Goal: Task Accomplishment & Management: Complete application form

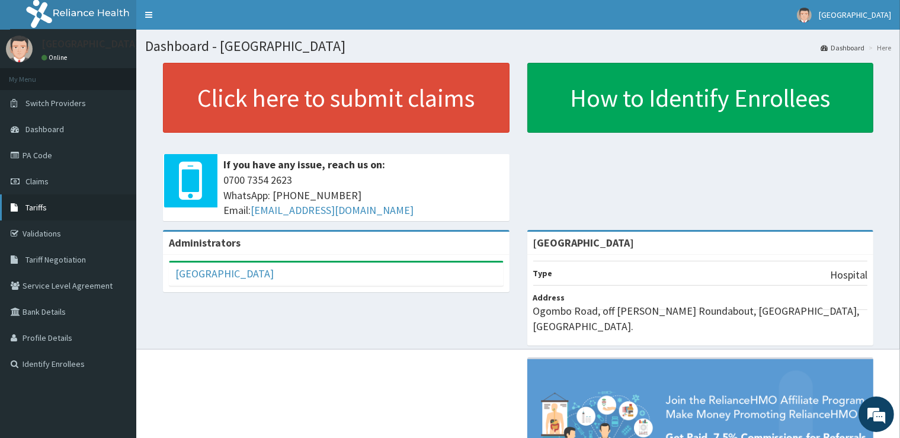
click at [39, 213] on link "Tariffs" at bounding box center [68, 207] width 136 height 26
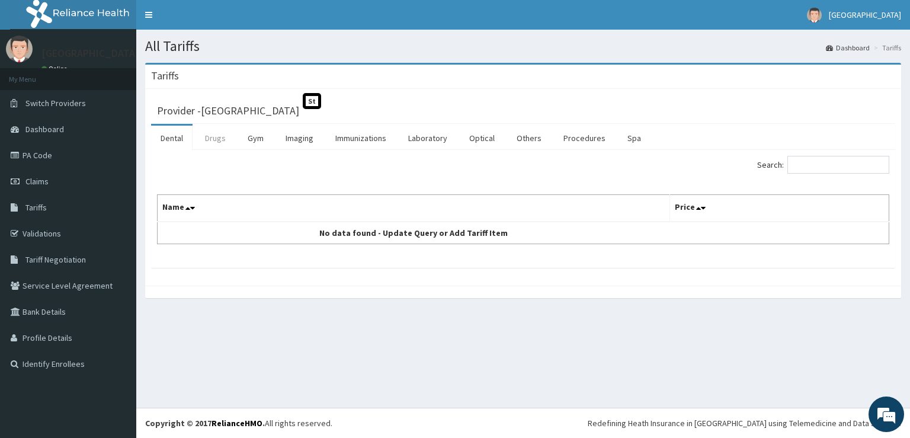
click at [220, 137] on link "Drugs" at bounding box center [216, 138] width 40 height 25
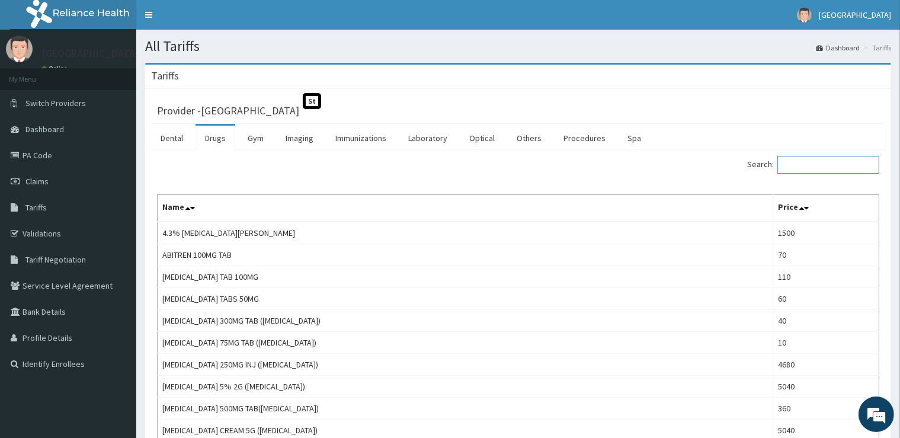
click at [812, 169] on input "Search:" at bounding box center [828, 165] width 102 height 18
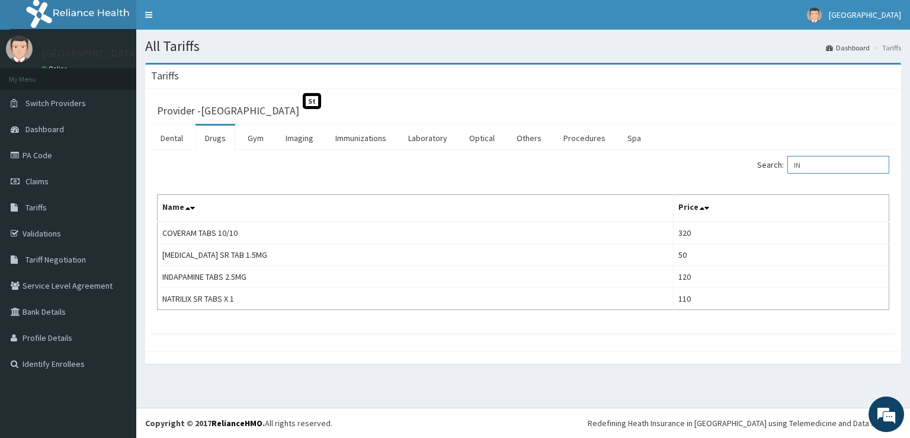
type input "I"
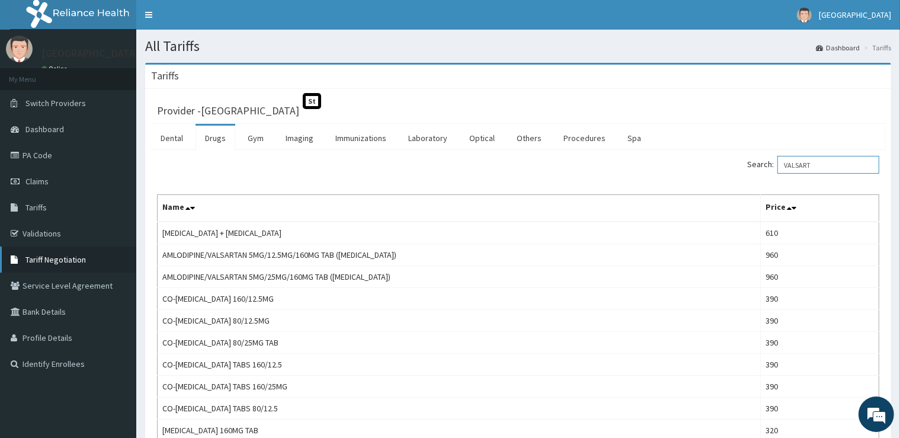
type input "VALSART"
click at [94, 258] on link "Tariff Negotiation" at bounding box center [68, 259] width 136 height 26
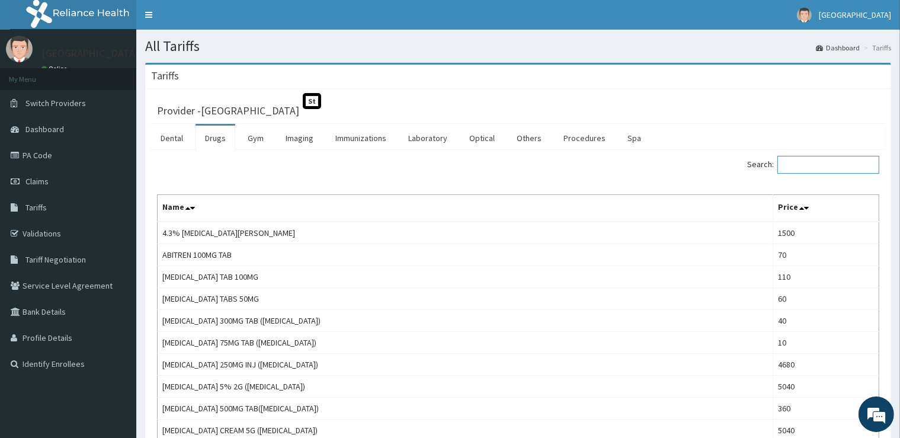
click at [802, 165] on input "Search:" at bounding box center [828, 165] width 102 height 18
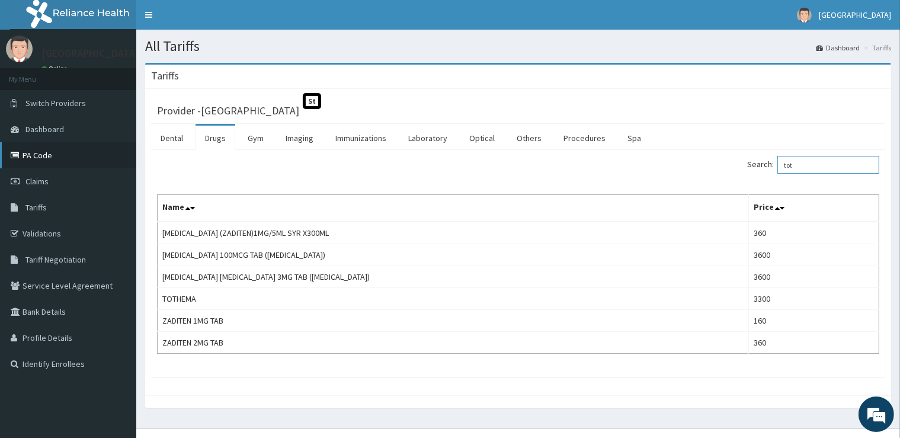
type input "tot"
click at [57, 151] on link "PA Code" at bounding box center [68, 155] width 136 height 26
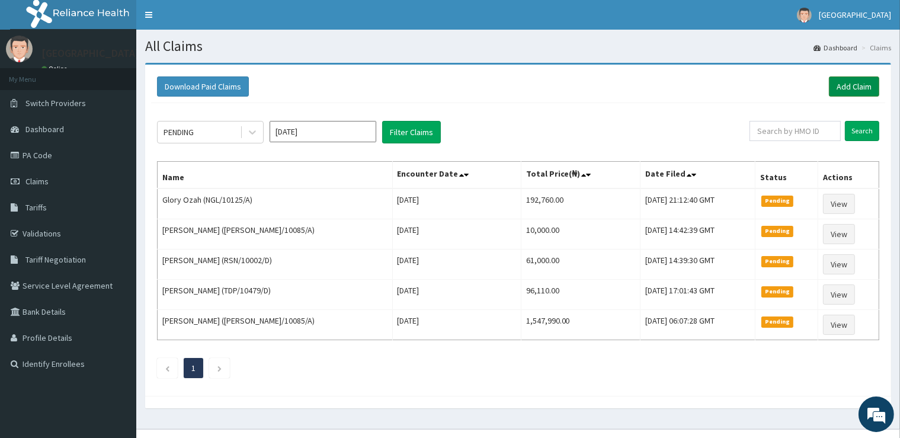
click at [848, 89] on link "Add Claim" at bounding box center [854, 86] width 50 height 20
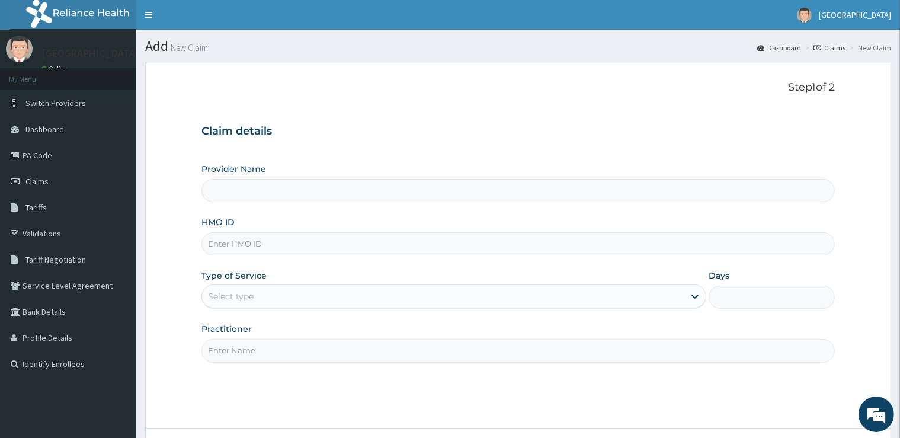
click at [242, 245] on input "HMO ID" at bounding box center [517, 243] width 633 height 23
type input "[GEOGRAPHIC_DATA]"
type input "WFE/10016/A"
drag, startPoint x: 256, startPoint y: 285, endPoint x: 256, endPoint y: 302, distance: 17.2
click at [256, 288] on div "Select type" at bounding box center [453, 296] width 505 height 24
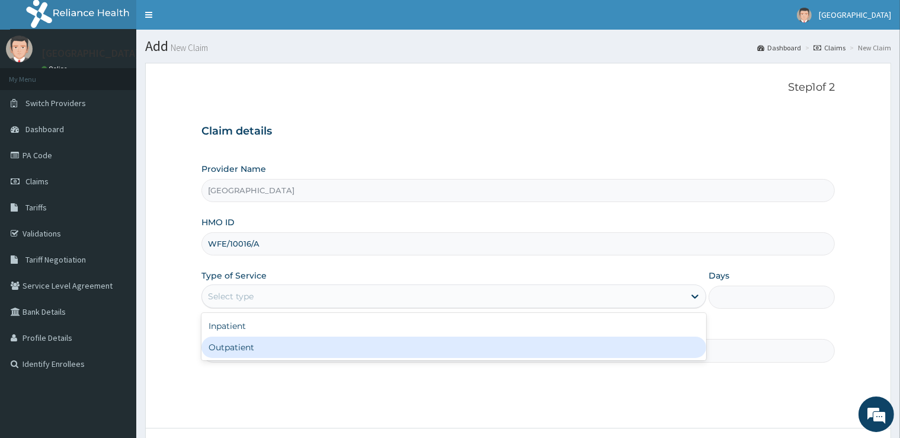
click at [276, 341] on div "Outpatient" at bounding box center [453, 347] width 505 height 21
type input "1"
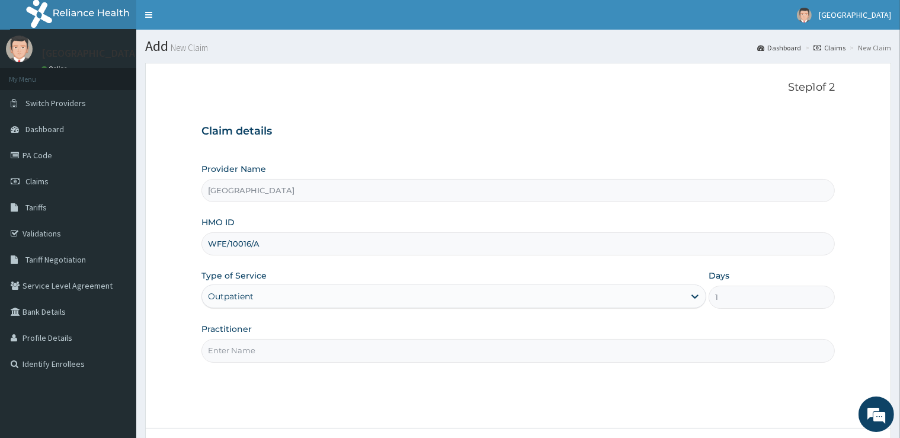
click at [276, 341] on input "Practitioner" at bounding box center [517, 350] width 633 height 23
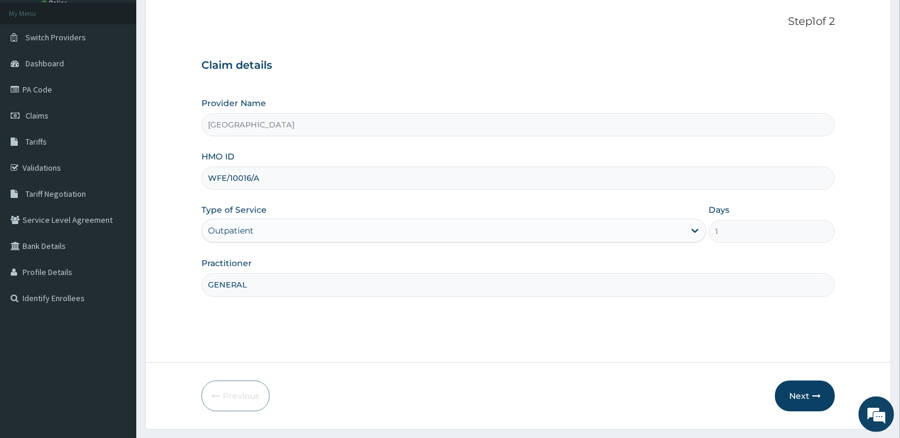
scroll to position [96, 0]
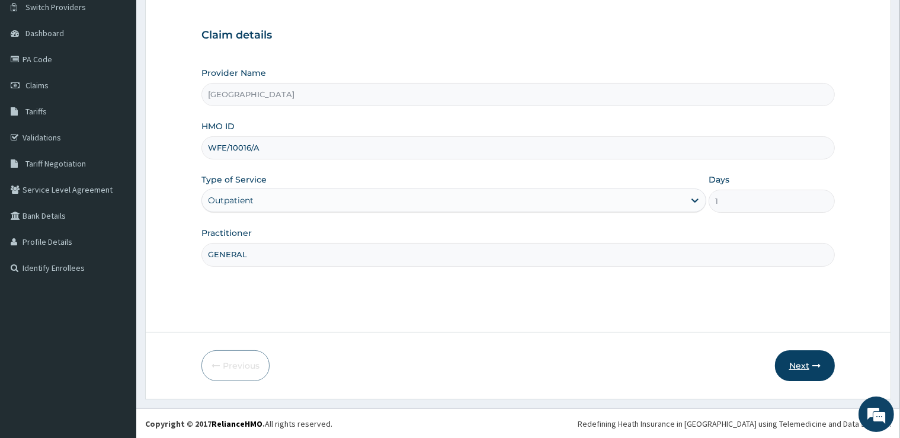
type input "GENERAL"
click at [808, 369] on button "Next" at bounding box center [805, 365] width 60 height 31
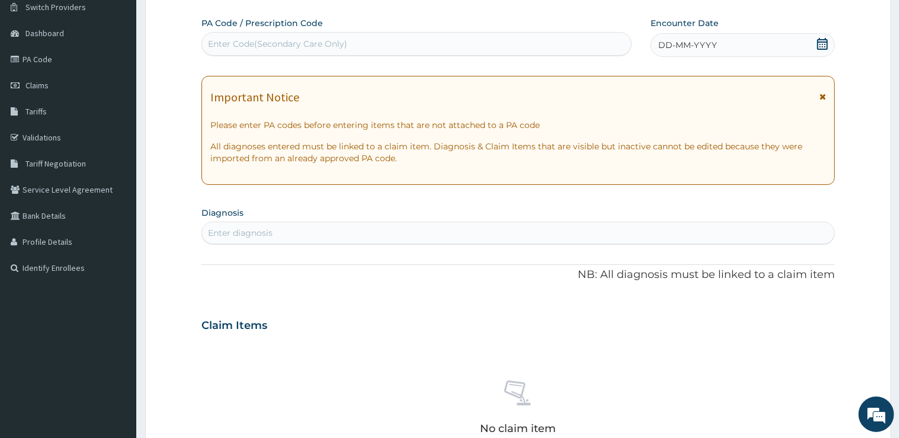
click at [338, 49] on div "Enter Code(Secondary Care Only)" at bounding box center [277, 44] width 139 height 12
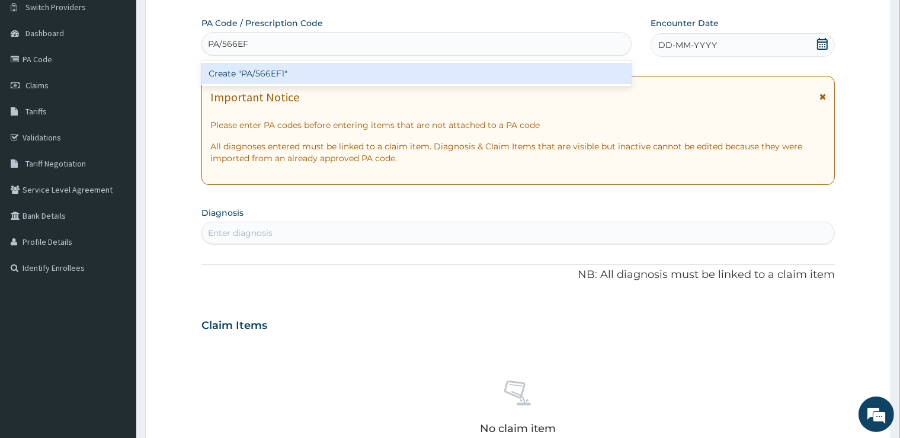
type input "PA/566EF1"
click at [342, 72] on div "Create "PA/566EF1"" at bounding box center [416, 73] width 430 height 21
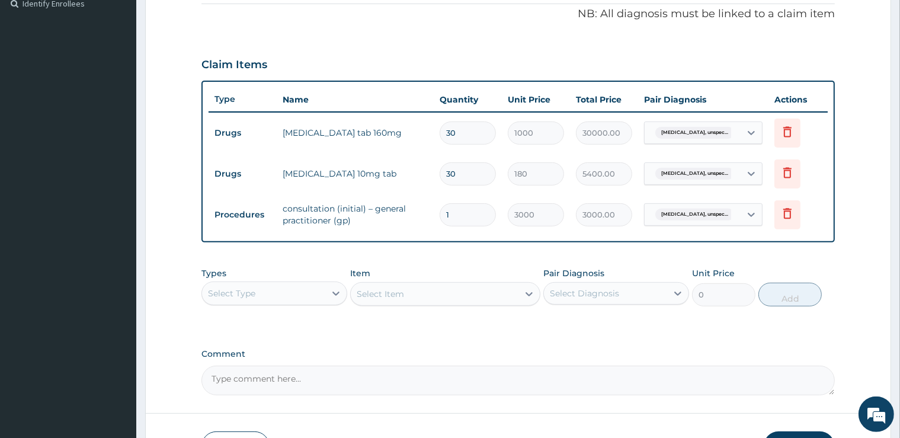
scroll to position [440, 0]
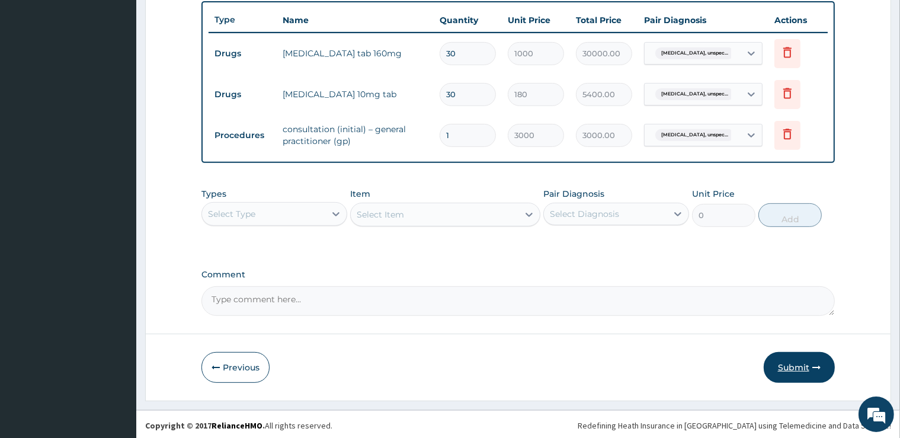
click at [795, 378] on button "Submit" at bounding box center [799, 367] width 71 height 31
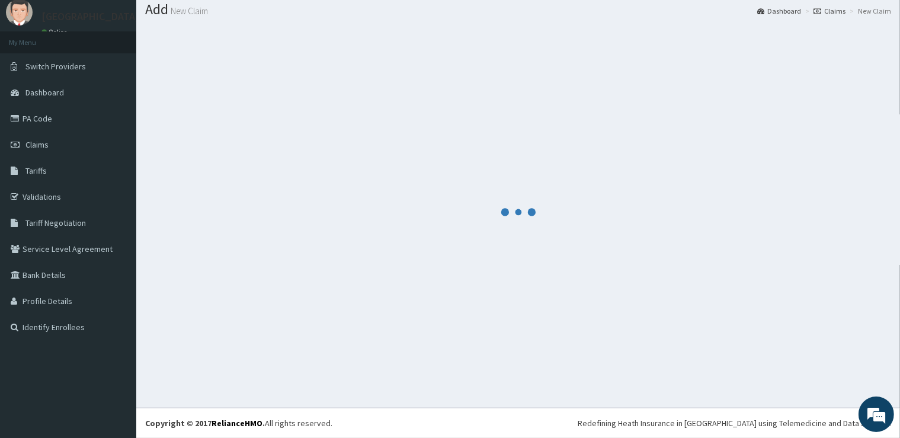
scroll to position [36, 0]
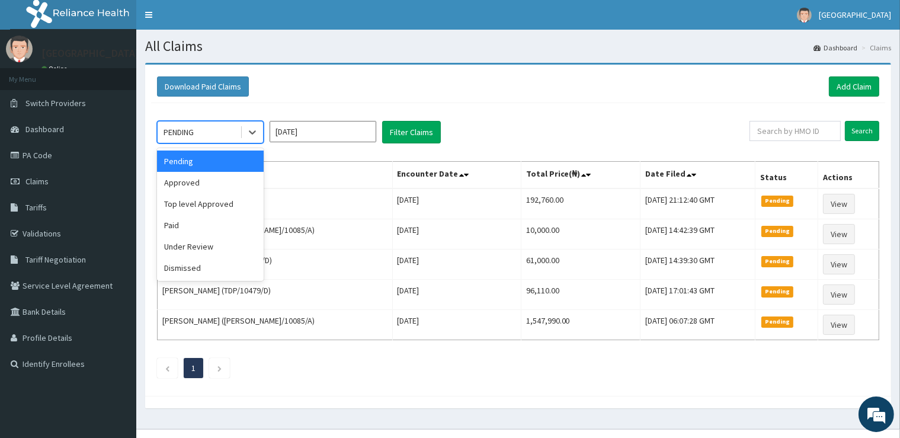
click at [193, 133] on div "PENDING" at bounding box center [179, 132] width 30 height 12
drag, startPoint x: 210, startPoint y: 184, endPoint x: 248, endPoint y: 173, distance: 39.4
click at [211, 184] on div "Approved" at bounding box center [210, 182] width 107 height 21
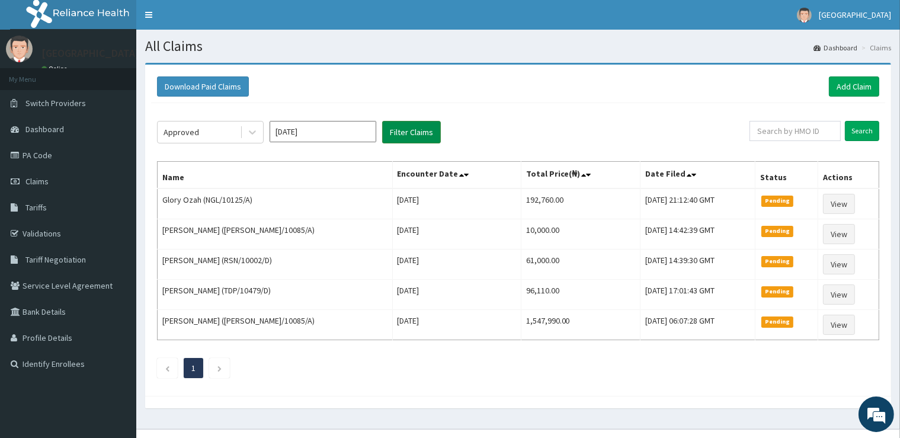
click at [415, 134] on button "Filter Claims" at bounding box center [411, 132] width 59 height 23
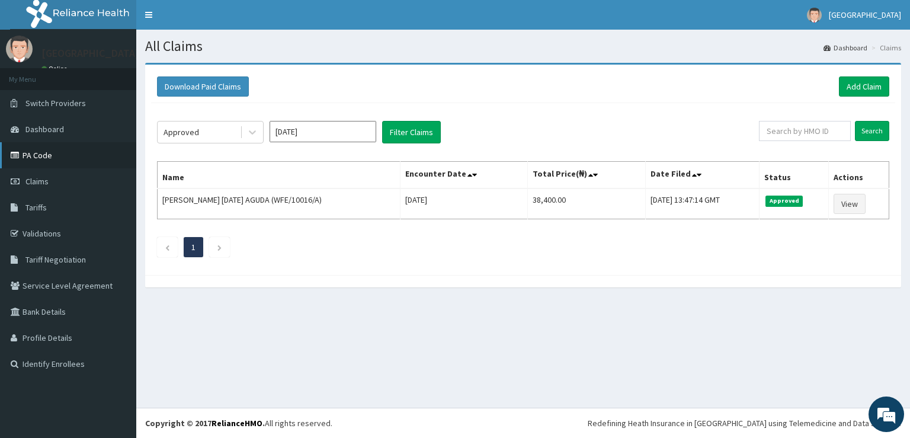
click at [49, 158] on link "PA Code" at bounding box center [68, 155] width 136 height 26
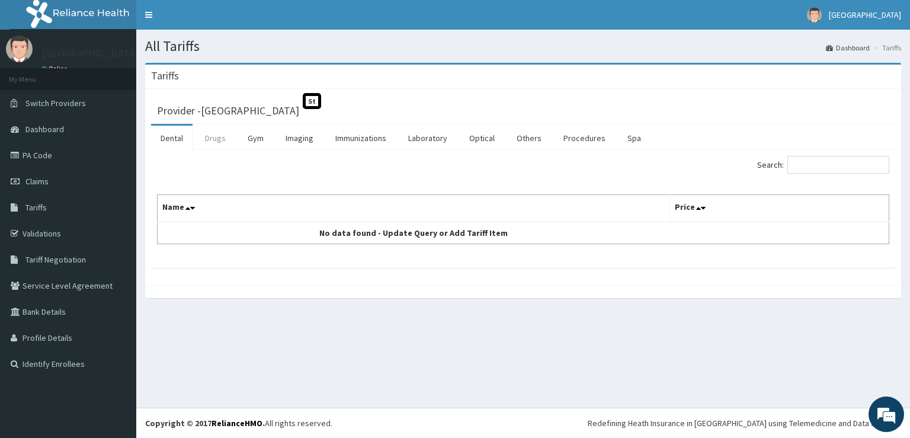
click at [214, 141] on link "Drugs" at bounding box center [216, 138] width 40 height 25
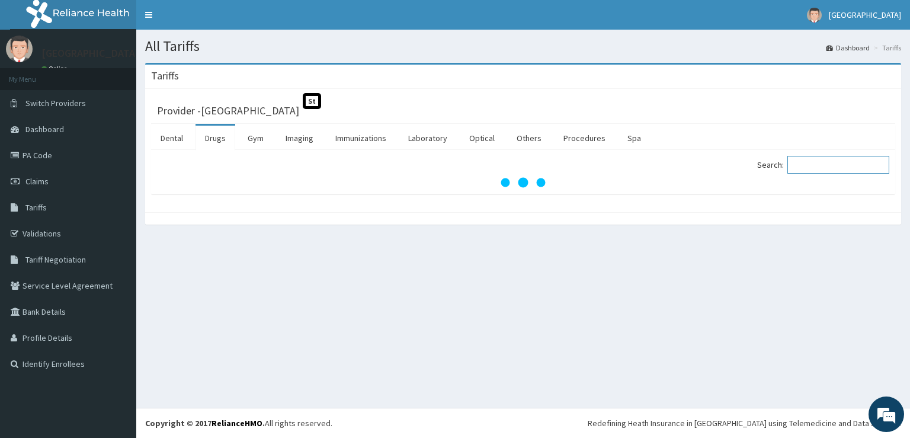
click at [815, 164] on input "Search:" at bounding box center [838, 165] width 102 height 18
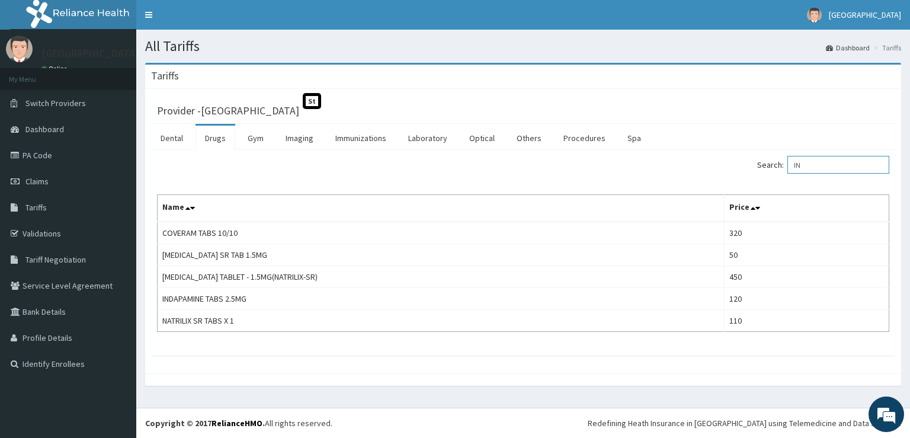
type input "I"
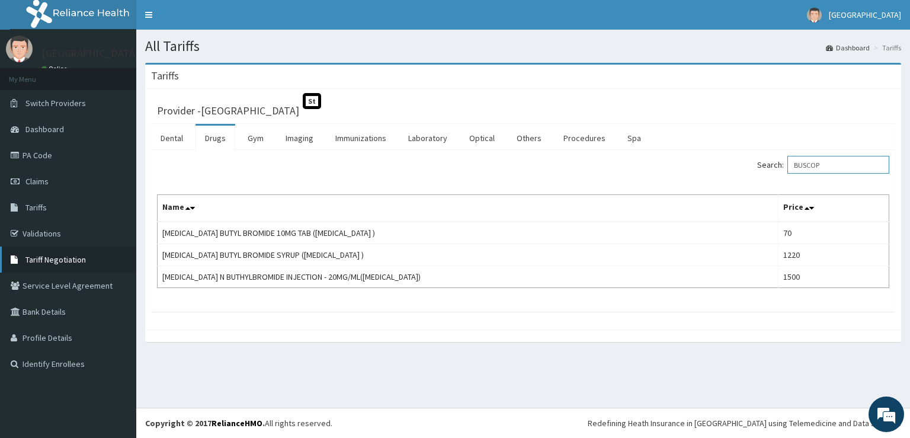
type input "BUSCOP"
click at [75, 268] on link "Tariff Negotiation" at bounding box center [68, 259] width 136 height 26
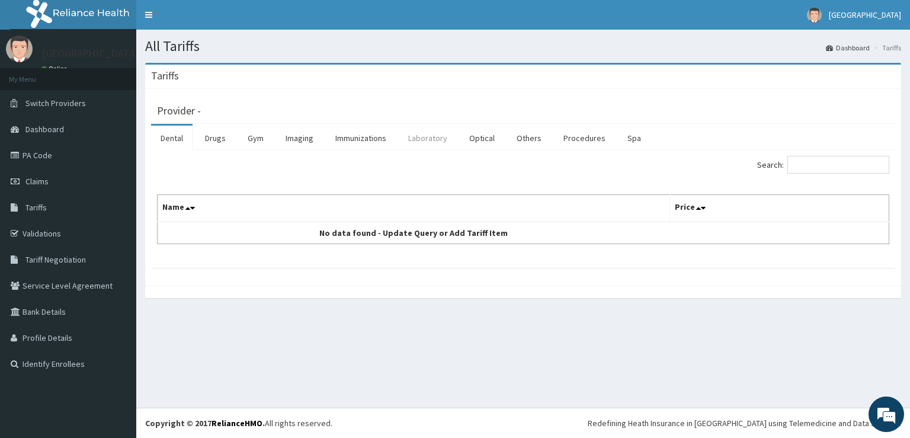
click at [434, 134] on link "Laboratory" at bounding box center [428, 138] width 58 height 25
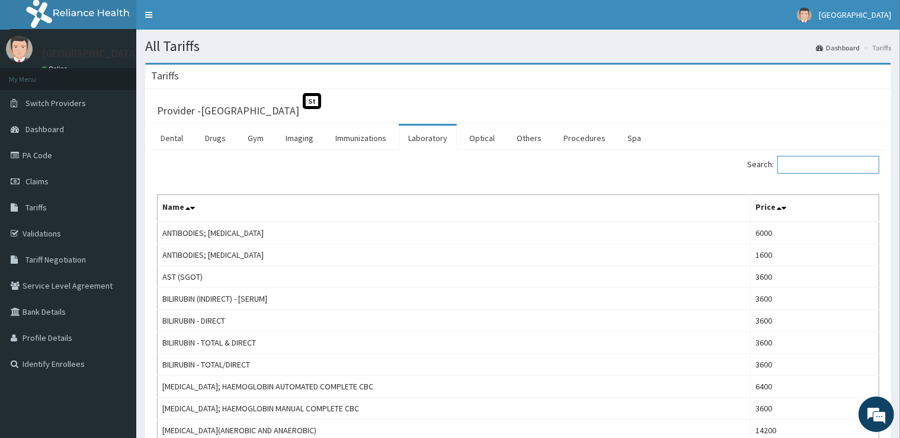
click at [812, 160] on input "Search:" at bounding box center [828, 165] width 102 height 18
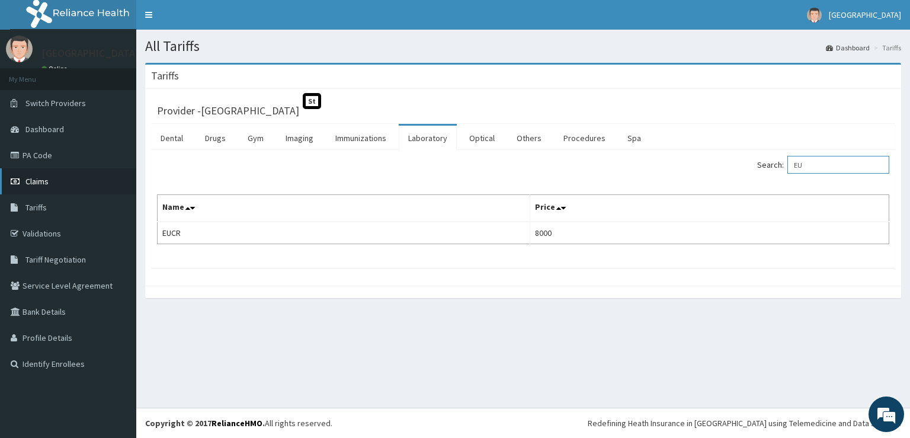
type input "EU"
click at [21, 184] on icon at bounding box center [17, 181] width 12 height 8
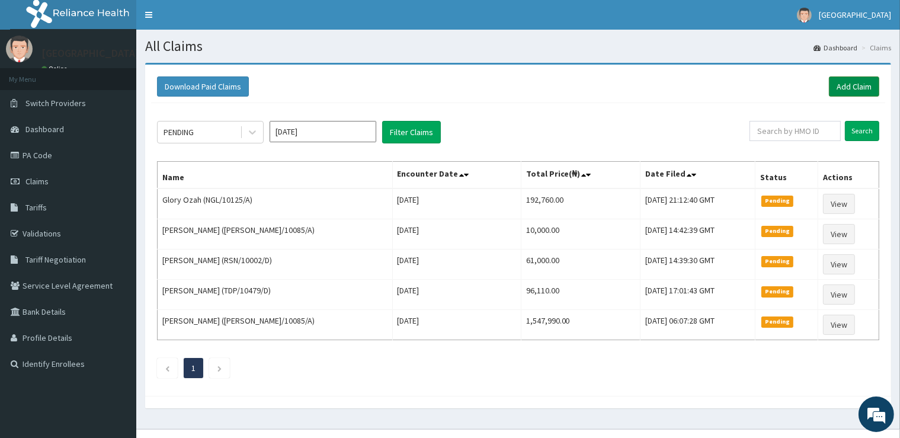
click at [861, 85] on link "Add Claim" at bounding box center [854, 86] width 50 height 20
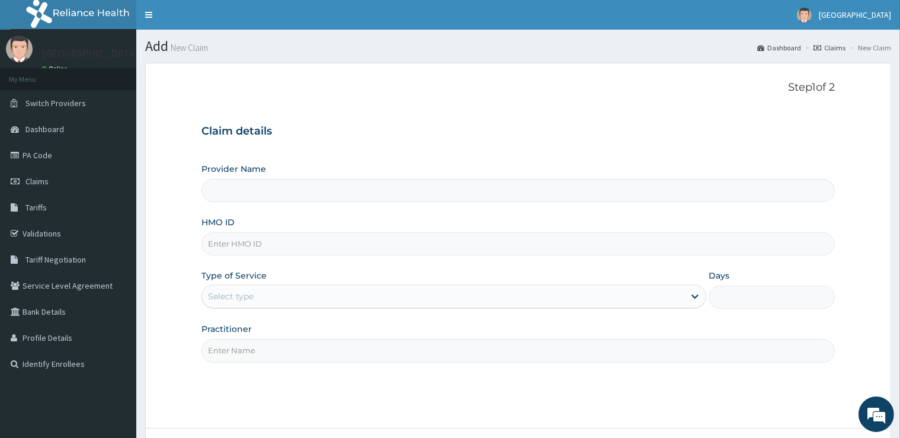
drag, startPoint x: 373, startPoint y: 251, endPoint x: 300, endPoint y: 281, distance: 79.7
click at [373, 251] on input "HMO ID" at bounding box center [517, 243] width 633 height 23
type input "[GEOGRAPHIC_DATA]"
type input "AET/10087/B"
click at [286, 312] on div "Provider Name Cedar Care Hospital HMO ID AET/10087/B Type of Service Select typ…" at bounding box center [517, 262] width 633 height 199
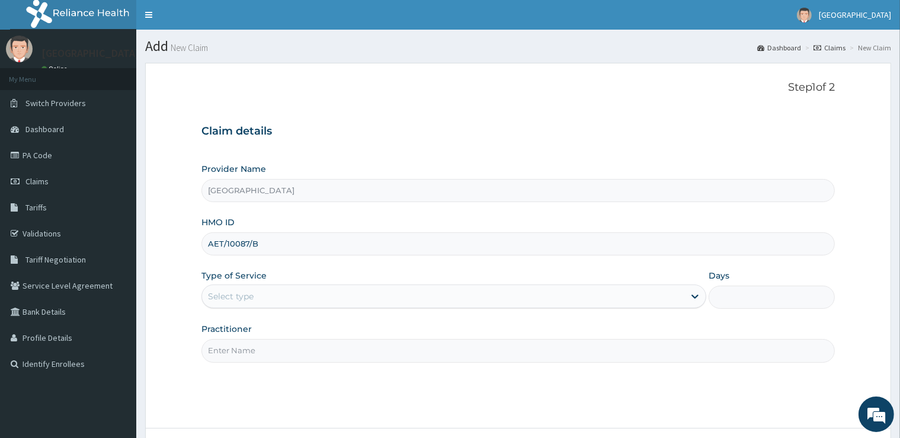
click at [286, 294] on div "Select type" at bounding box center [443, 296] width 482 height 19
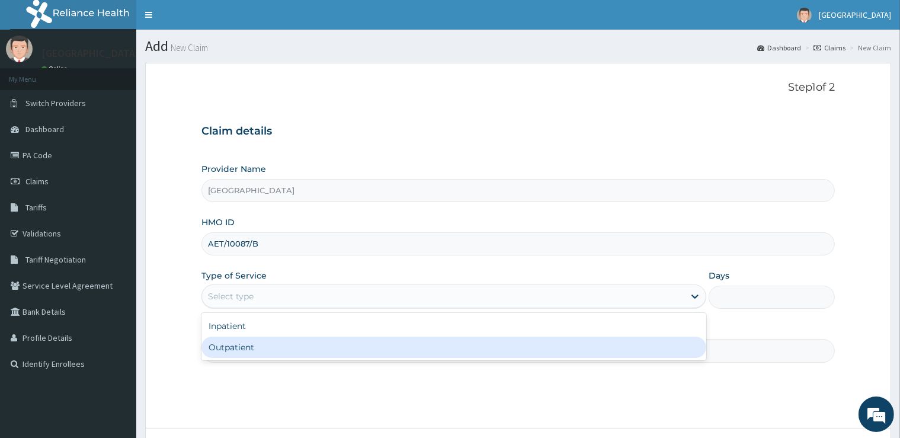
click at [269, 347] on div "Outpatient" at bounding box center [453, 347] width 505 height 21
type input "1"
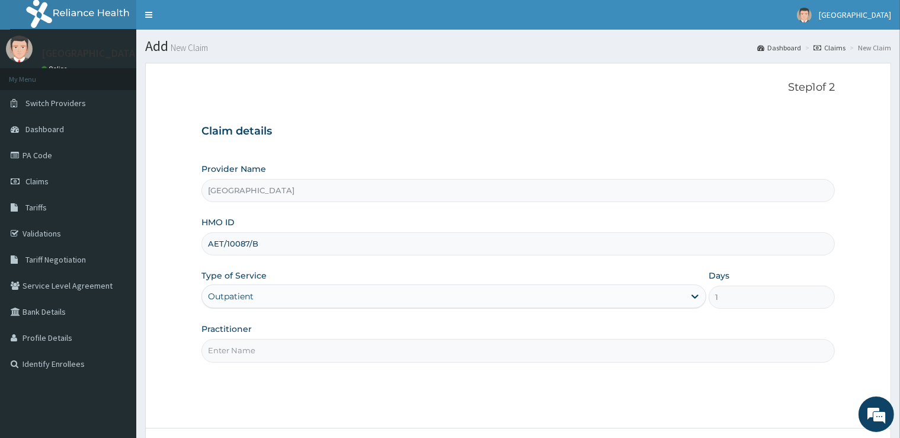
click at [270, 347] on input "Practitioner" at bounding box center [517, 350] width 633 height 23
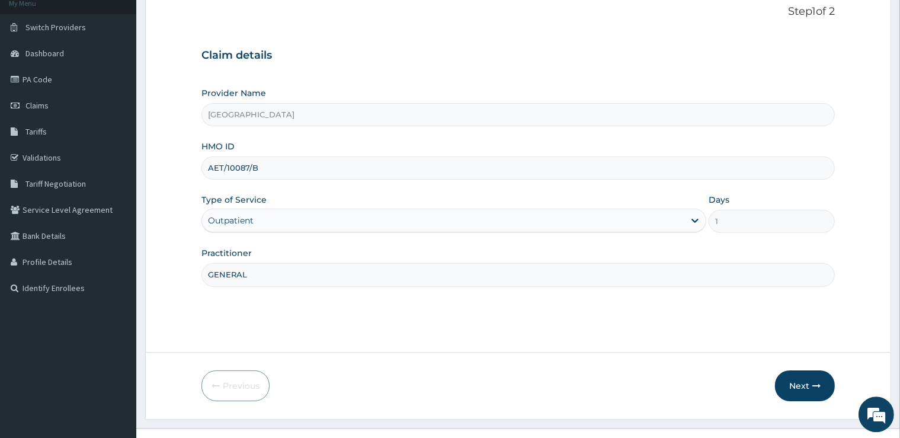
scroll to position [96, 0]
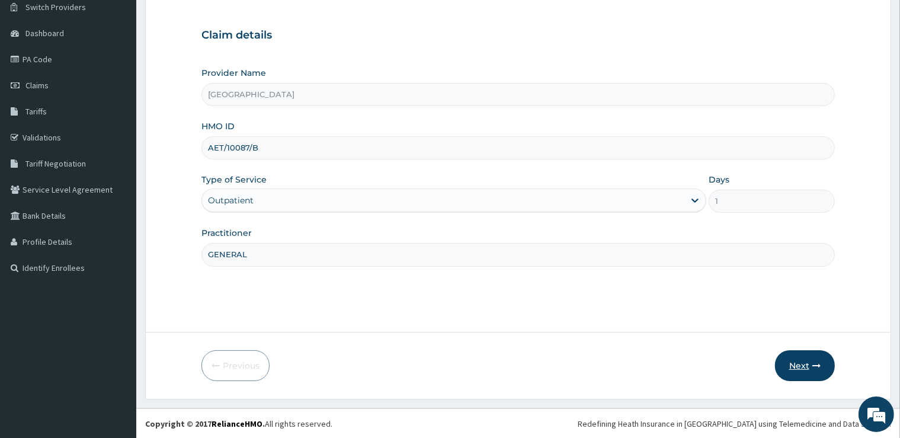
type input "GENERAL"
click at [803, 361] on button "Next" at bounding box center [805, 365] width 60 height 31
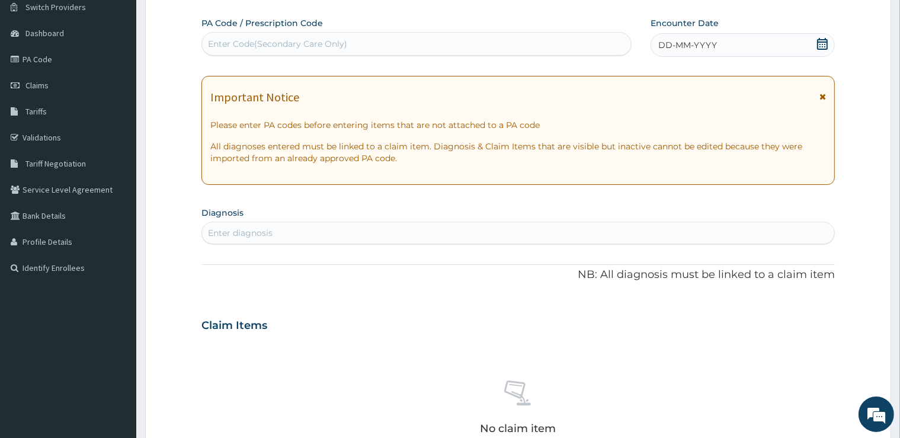
click at [245, 40] on div "Enter Code(Secondary Care Only)" at bounding box center [277, 44] width 139 height 12
type input "PA/479682"
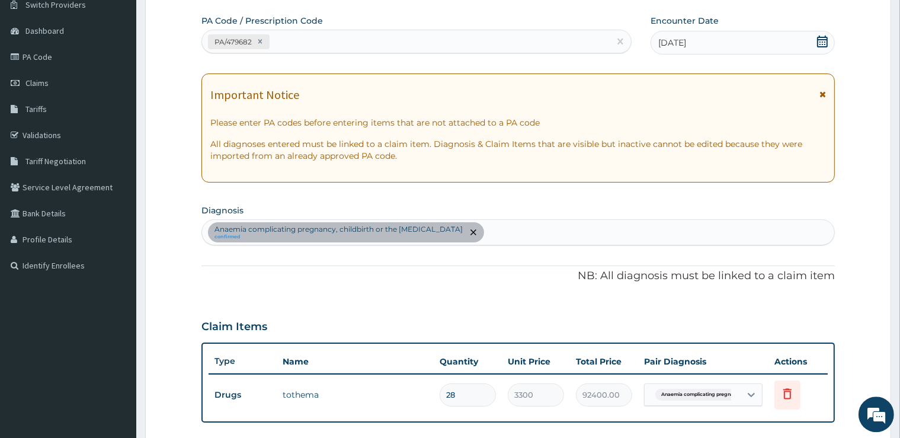
scroll to position [346, 0]
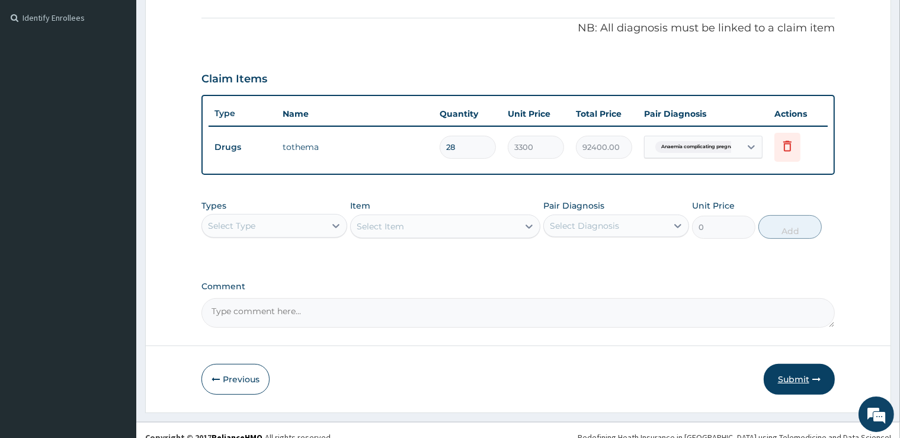
click at [794, 373] on button "Submit" at bounding box center [799, 379] width 71 height 31
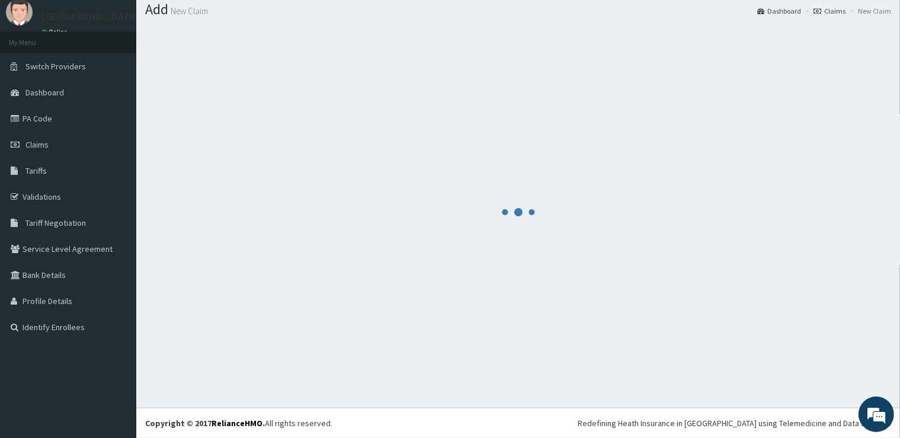
scroll to position [36, 0]
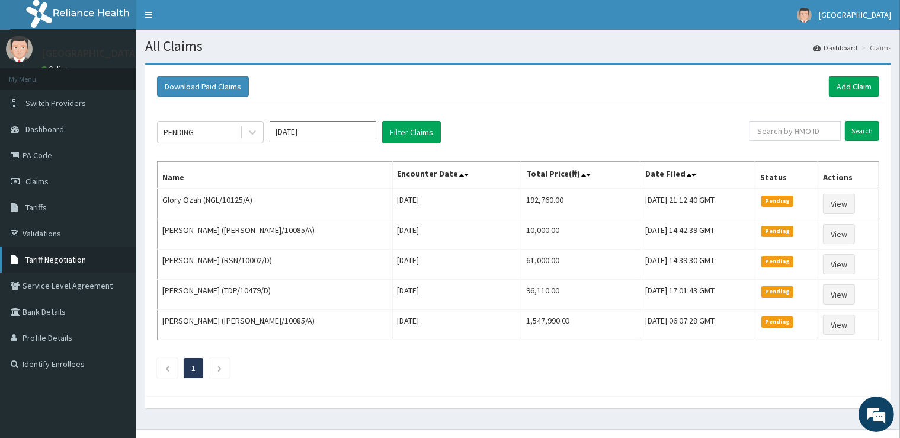
click at [39, 267] on link "Tariff Negotiation" at bounding box center [68, 259] width 136 height 26
